Goal: Subscribe to service/newsletter

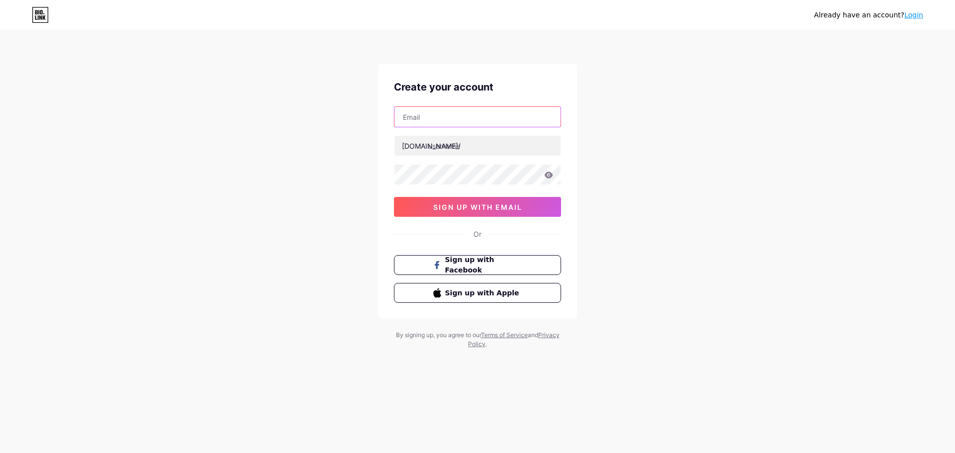
click at [443, 123] on input "text" at bounding box center [478, 117] width 166 height 20
type input "[EMAIL_ADDRESS][DOMAIN_NAME]"
click at [464, 142] on input "text" at bounding box center [478, 146] width 166 height 20
type input "tuoitrenonglamtphcm"
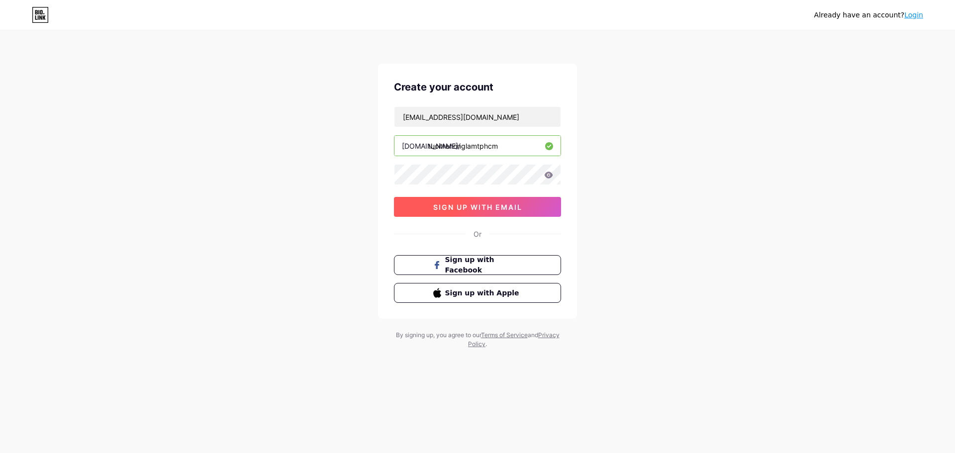
click at [482, 213] on button "sign up with email" at bounding box center [477, 207] width 167 height 20
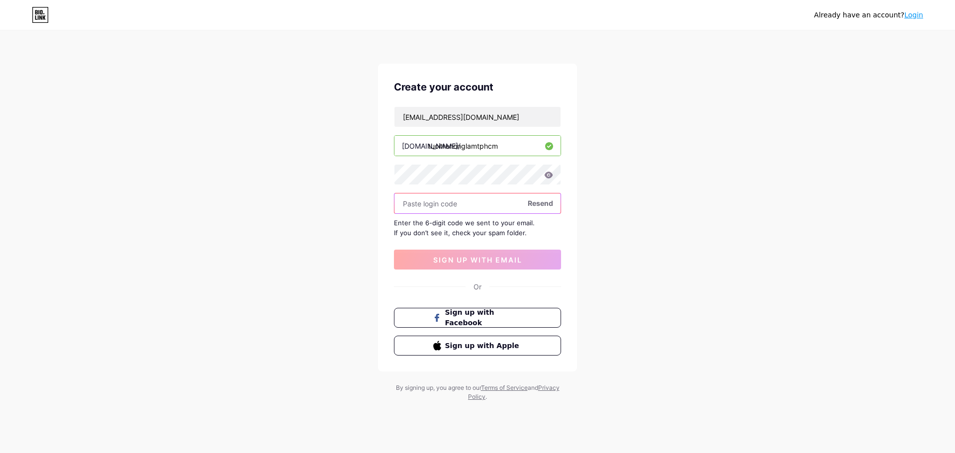
paste input "585935"
type input "585935"
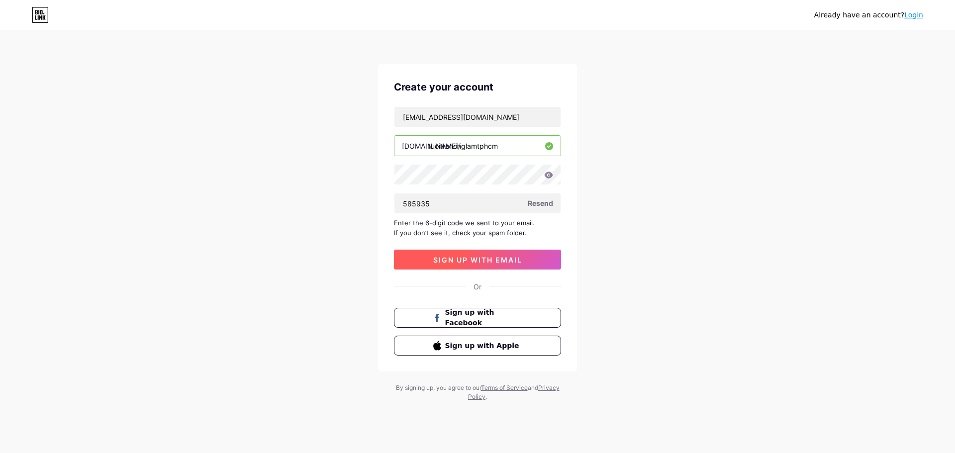
click at [477, 264] on button "sign up with email" at bounding box center [477, 260] width 167 height 20
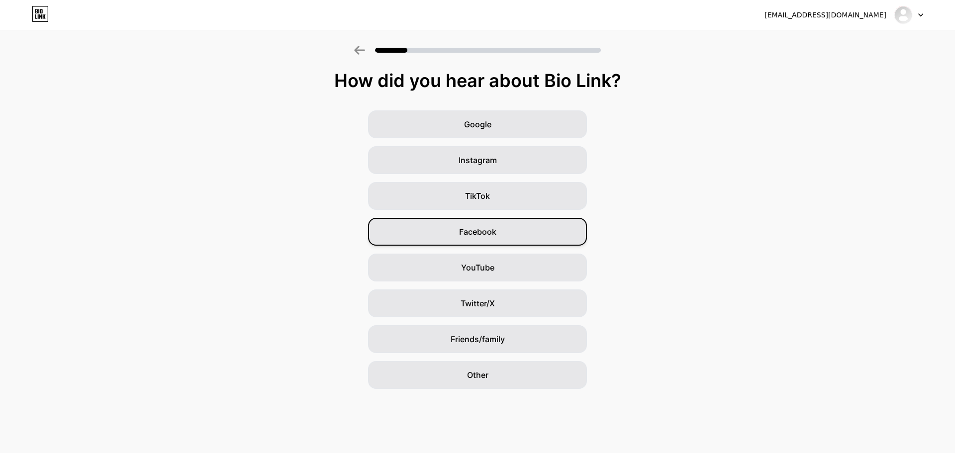
click at [485, 233] on span "Facebook" at bounding box center [477, 232] width 37 height 12
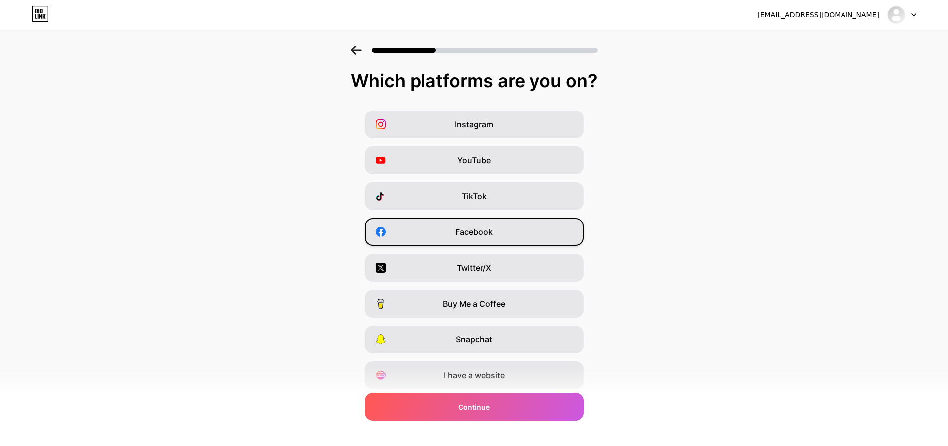
click at [492, 223] on div "Facebook" at bounding box center [474, 232] width 219 height 28
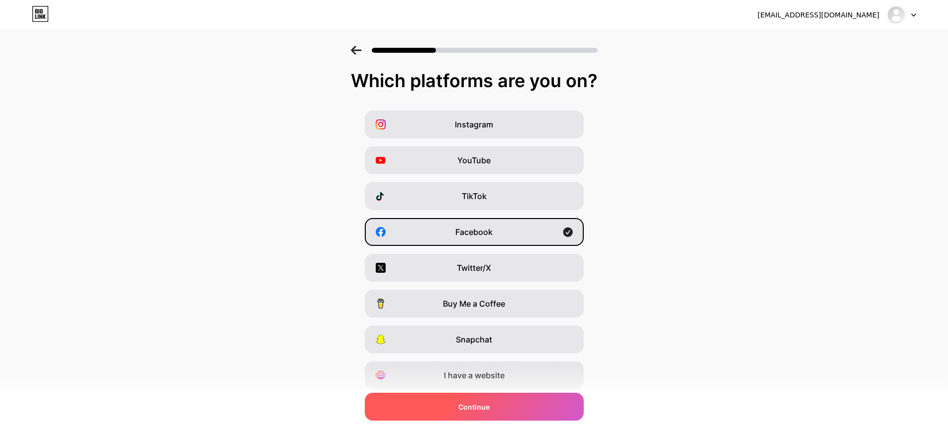
click at [482, 408] on span "Continue" at bounding box center [473, 407] width 31 height 10
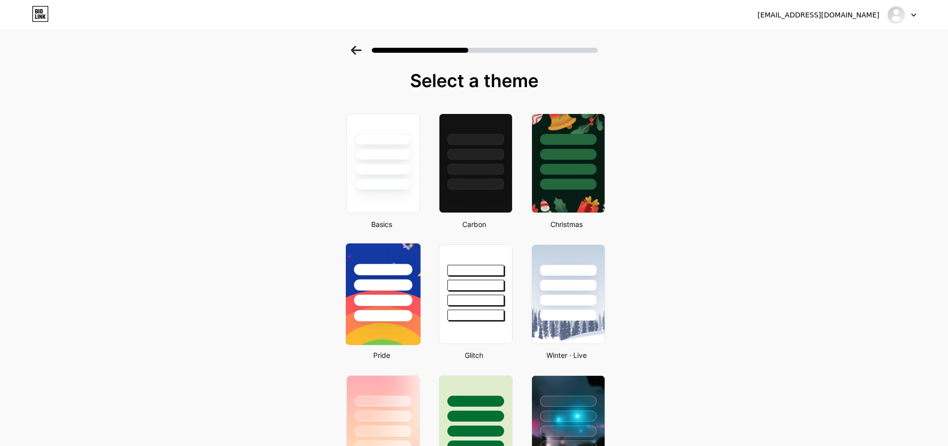
click at [380, 244] on div at bounding box center [382, 282] width 75 height 78
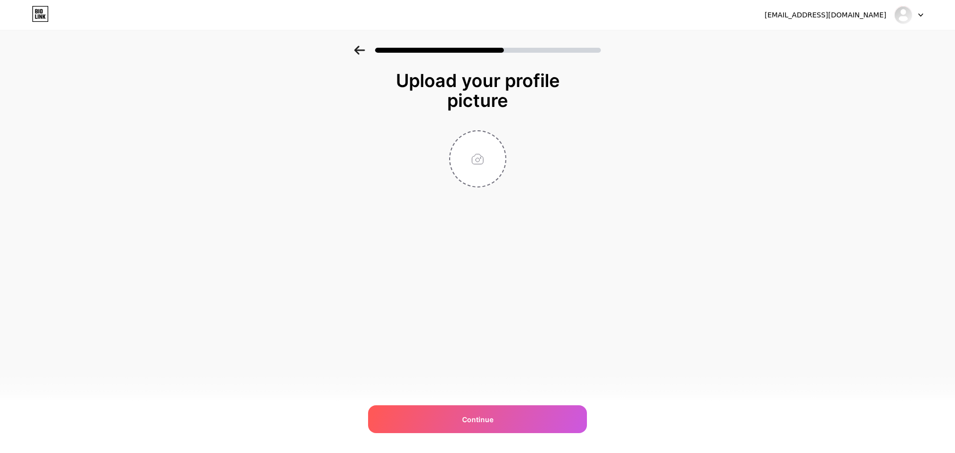
click at [483, 386] on div "doanhoi@hcmuaf.edu.vn Logout Link Copied Upload your profile picture Continue" at bounding box center [477, 226] width 955 height 453
click at [487, 172] on input "file" at bounding box center [477, 158] width 55 height 55
type input "C:\fakepath\Logo Đại Học Nông Lâm HCM - HCMUAF.png"
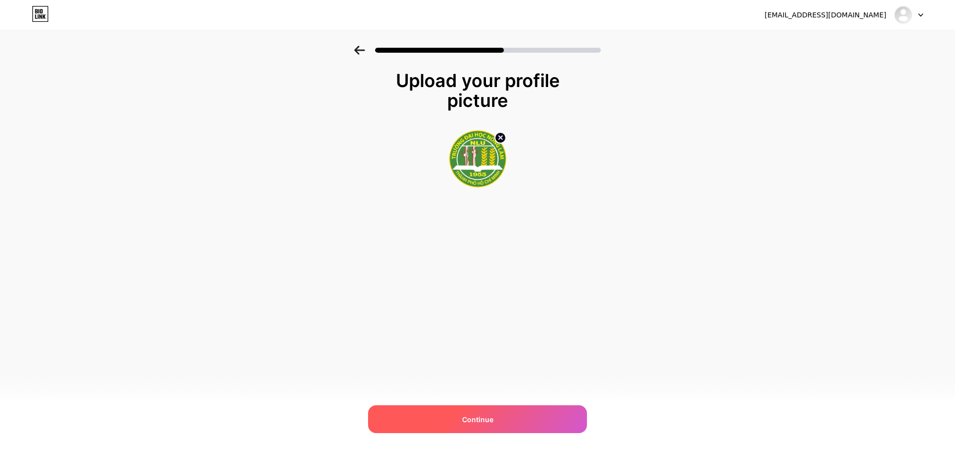
click at [515, 420] on div "Continue" at bounding box center [477, 420] width 219 height 28
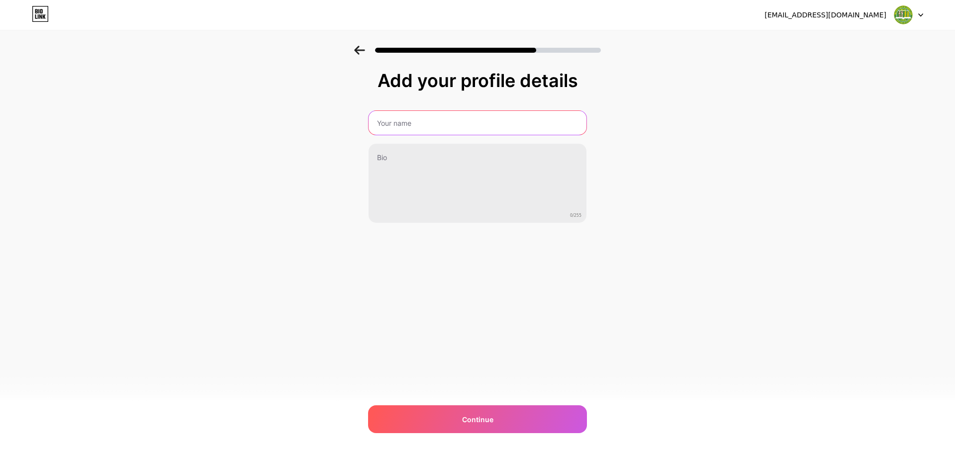
click at [425, 121] on input "text" at bounding box center [478, 123] width 218 height 24
type input "Tuổi trẻ Nông Lâm Tp. Hồ Chí Minh"
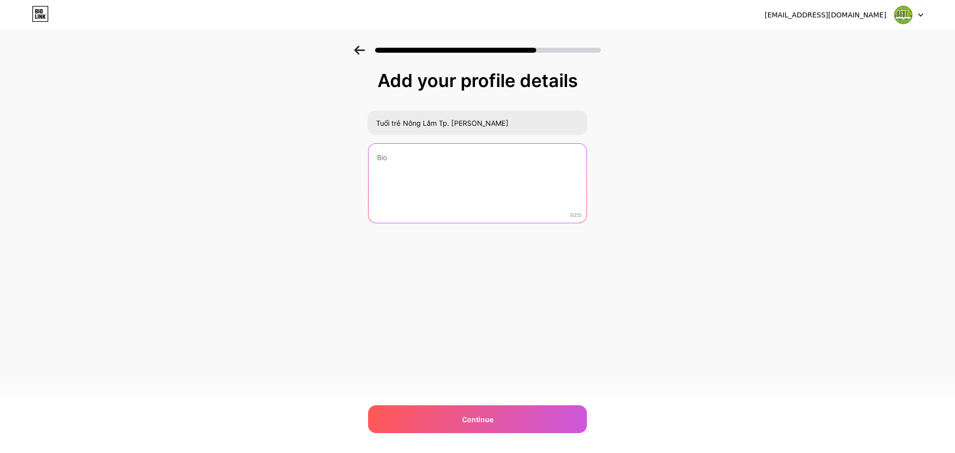
click at [410, 158] on textarea at bounding box center [478, 184] width 218 height 80
type textarea "D"
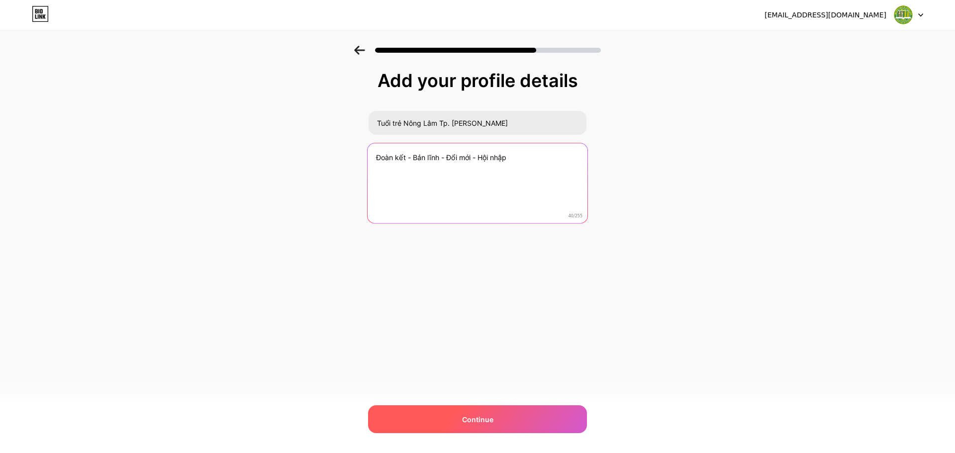
type textarea "Đoàn kết - Bản lĩnh - Đổi mới - Hội nhập"
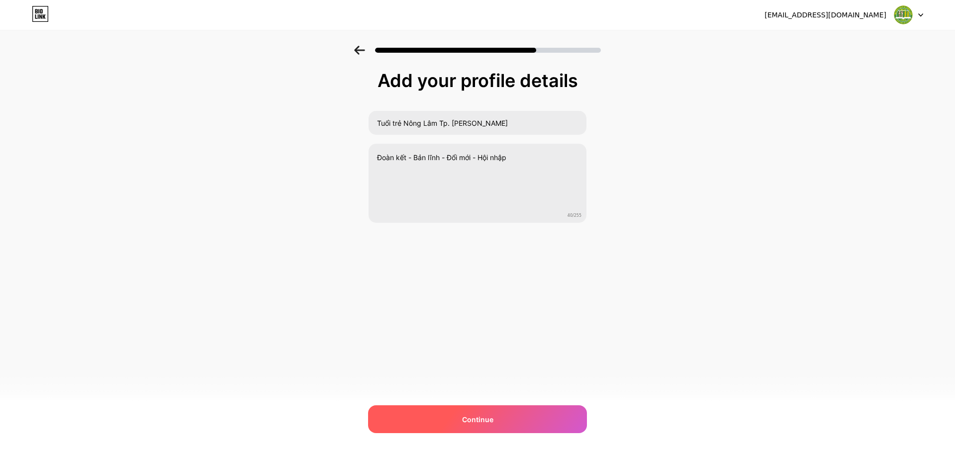
click at [478, 415] on span "Continue" at bounding box center [477, 419] width 31 height 10
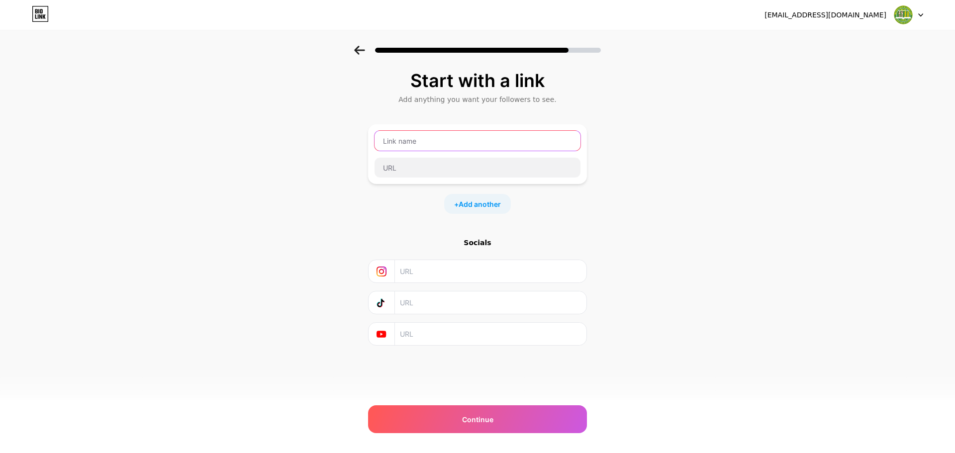
click at [440, 146] on input "text" at bounding box center [478, 141] width 206 height 20
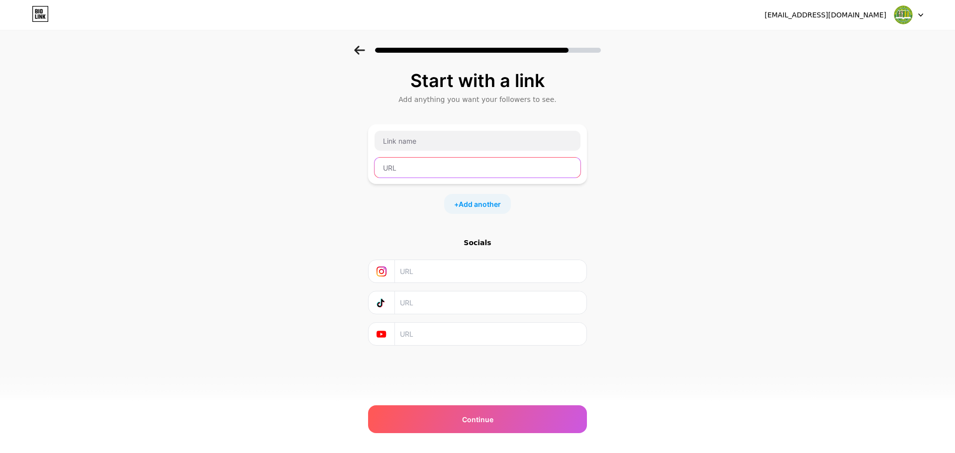
click at [426, 168] on input "text" at bounding box center [478, 168] width 206 height 20
click at [439, 311] on input "text" at bounding box center [490, 303] width 181 height 22
click at [428, 337] on input "text" at bounding box center [490, 334] width 181 height 22
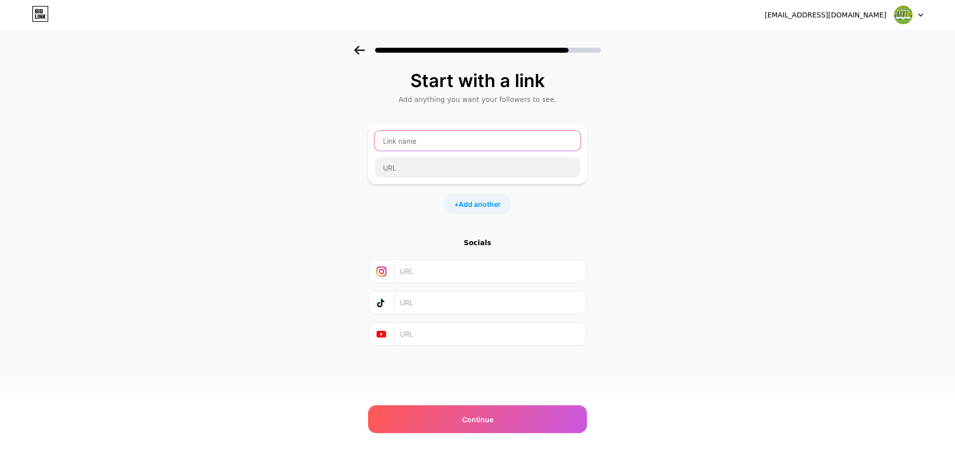
click at [412, 145] on input "text" at bounding box center [478, 141] width 206 height 20
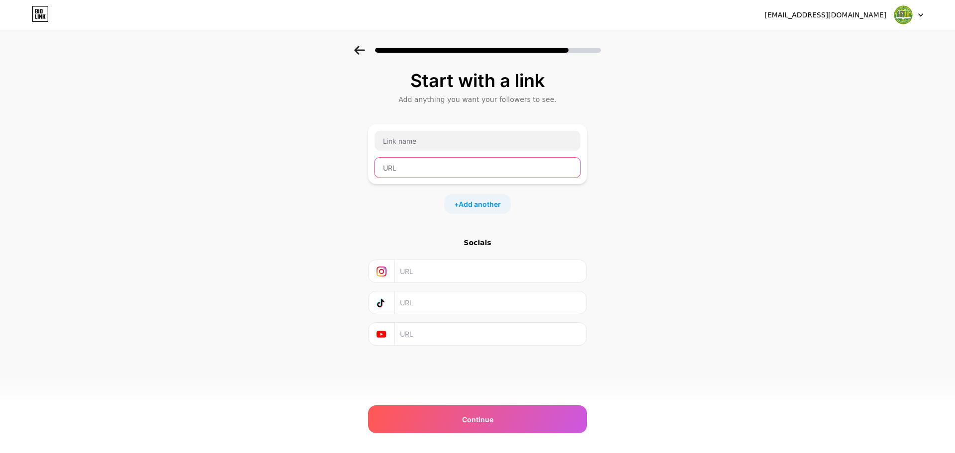
click at [411, 162] on input "text" at bounding box center [478, 168] width 206 height 20
paste input "https://www.facebook.com/tuoitrenonglamtphcm/"
type input "https://www.facebook.com/tuoitrenonglamtphcm/"
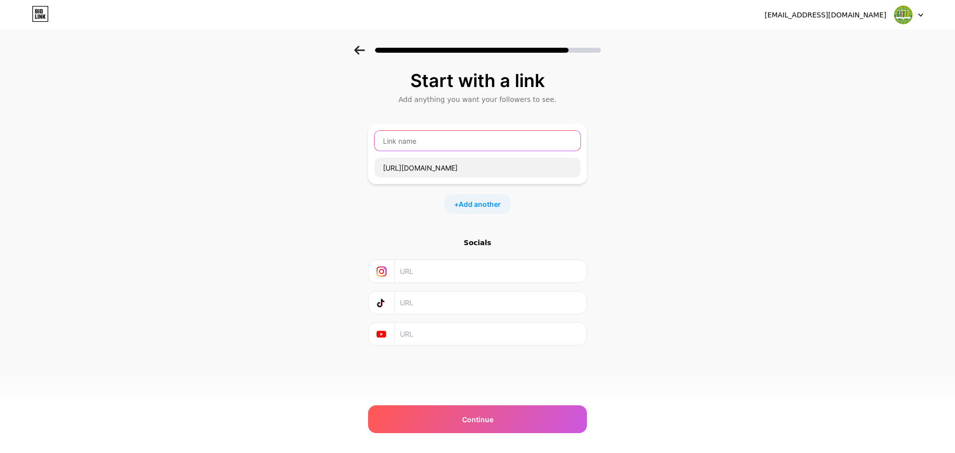
click at [482, 148] on input "text" at bounding box center [478, 141] width 206 height 20
paste input "Tuổi trẻ Nông Lâm Thành phố Hồ Chí Minh"
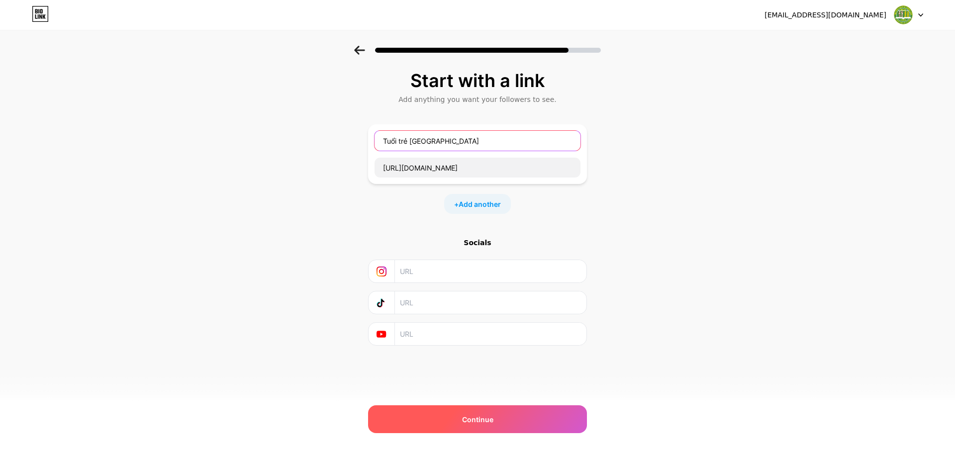
type input "Tuổi trẻ Nông Lâm Thành phố Hồ Chí Minh"
click at [523, 422] on div "Continue" at bounding box center [477, 420] width 219 height 28
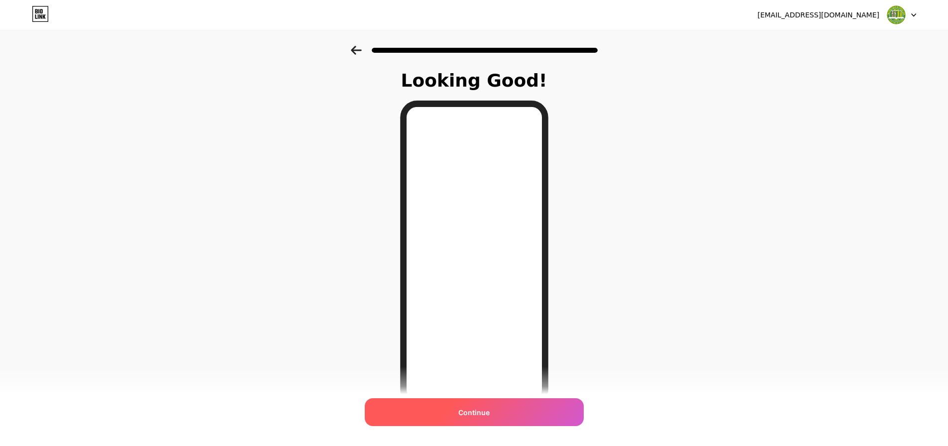
click at [498, 410] on div "Continue" at bounding box center [474, 412] width 219 height 28
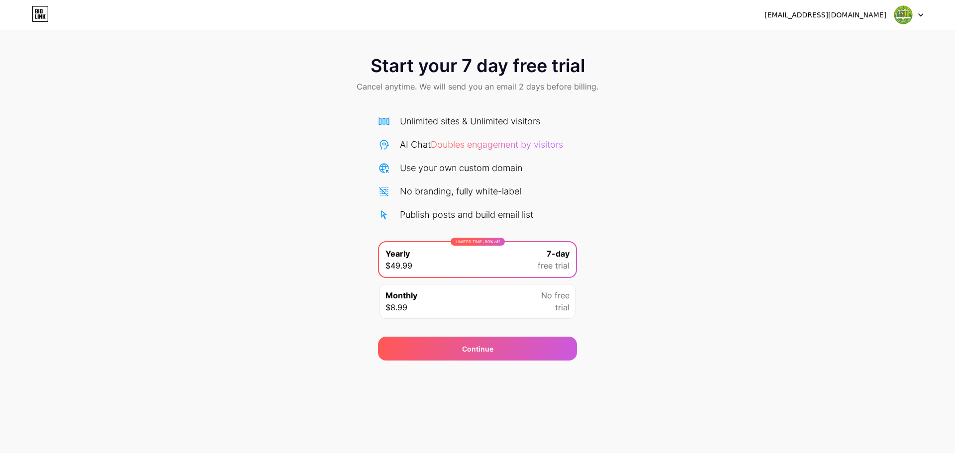
click at [916, 14] on div at bounding box center [909, 15] width 29 height 18
click at [31, 18] on div "doanhoi@hcmuaf.edu.vn Logout" at bounding box center [477, 15] width 955 height 18
click at [40, 13] on icon at bounding box center [40, 14] width 17 height 16
click at [392, 145] on div "AI Chat Doubles engagement by visitors" at bounding box center [477, 144] width 199 height 13
click at [403, 140] on div "AI Chat Doubles engagement by visitors" at bounding box center [481, 144] width 163 height 13
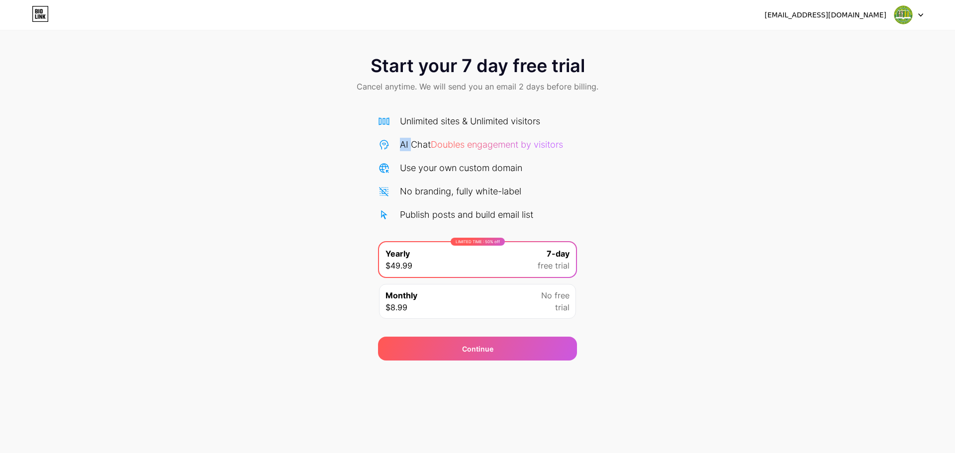
click at [403, 140] on div "AI Chat Doubles engagement by visitors" at bounding box center [481, 144] width 163 height 13
click at [419, 121] on div "Unlimited sites & Unlimited visitors" at bounding box center [470, 120] width 140 height 13
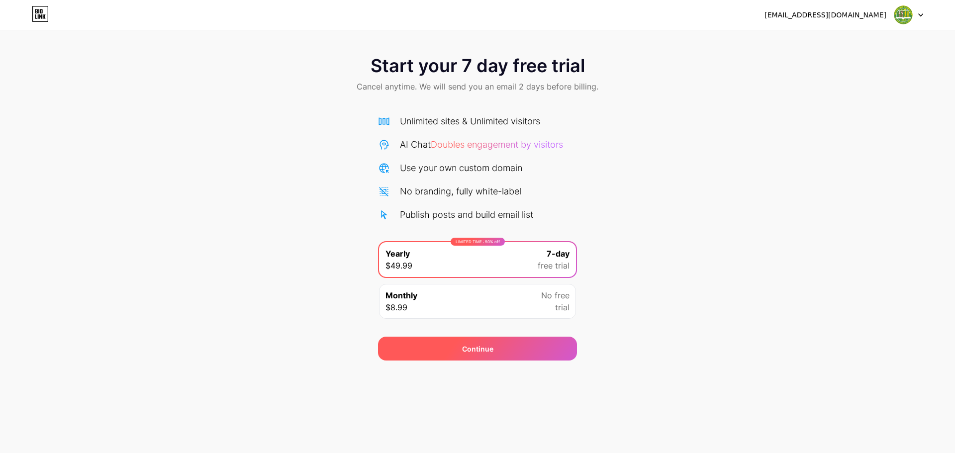
click at [452, 341] on div "Continue" at bounding box center [477, 349] width 199 height 24
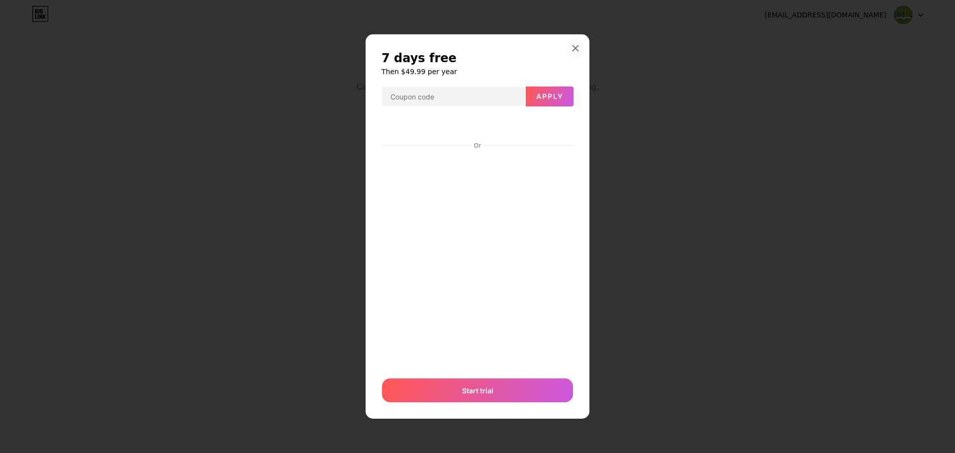
click at [574, 47] on icon at bounding box center [575, 47] width 5 height 5
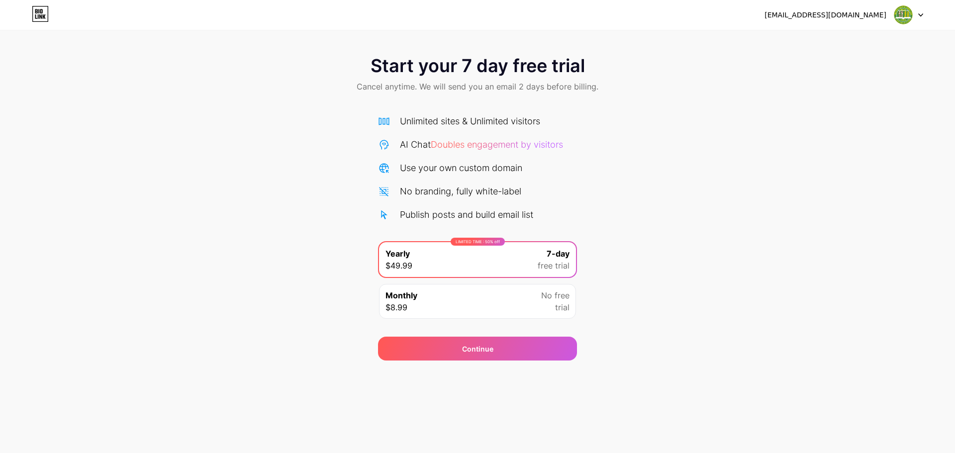
click at [43, 20] on icon at bounding box center [40, 14] width 17 height 16
click at [506, 313] on div "Monthly $8.99 No free trial" at bounding box center [477, 301] width 197 height 35
click at [539, 272] on div "LIMITED TIME : 50% off Yearly $49.99 7-day free trial" at bounding box center [477, 259] width 197 height 35
click at [917, 14] on div at bounding box center [909, 15] width 29 height 18
click at [851, 43] on li "Logout" at bounding box center [861, 40] width 123 height 27
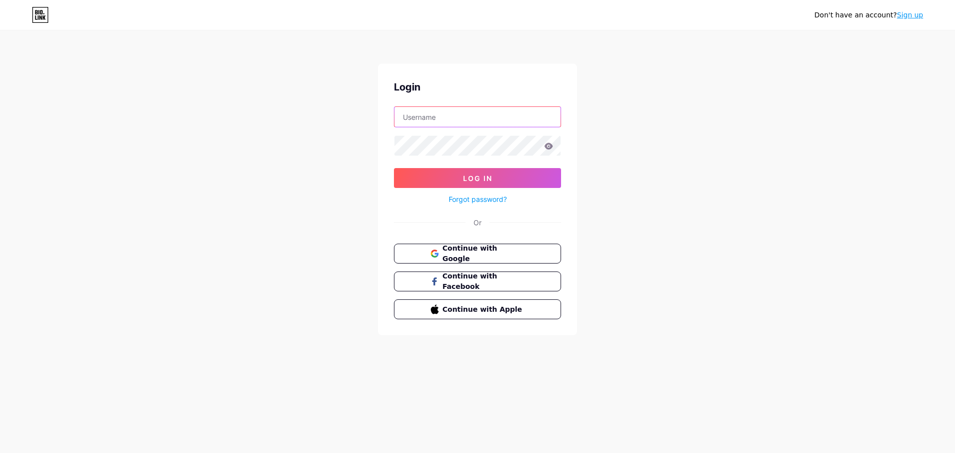
type input "[EMAIL_ADDRESS][DOMAIN_NAME]"
click at [39, 11] on icon at bounding box center [38, 12] width 1 height 4
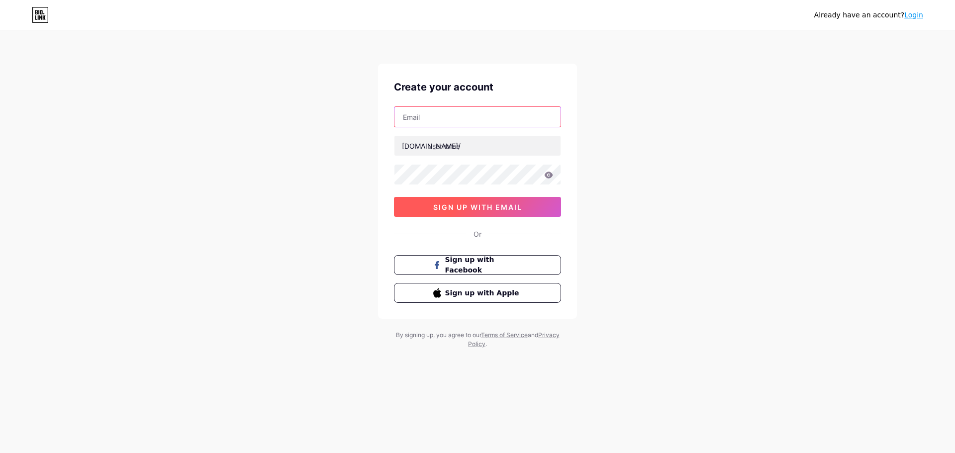
type input "[EMAIL_ADDRESS][DOMAIN_NAME]"
click at [455, 208] on span "sign up with email" at bounding box center [477, 207] width 89 height 8
